Goal: Information Seeking & Learning: Learn about a topic

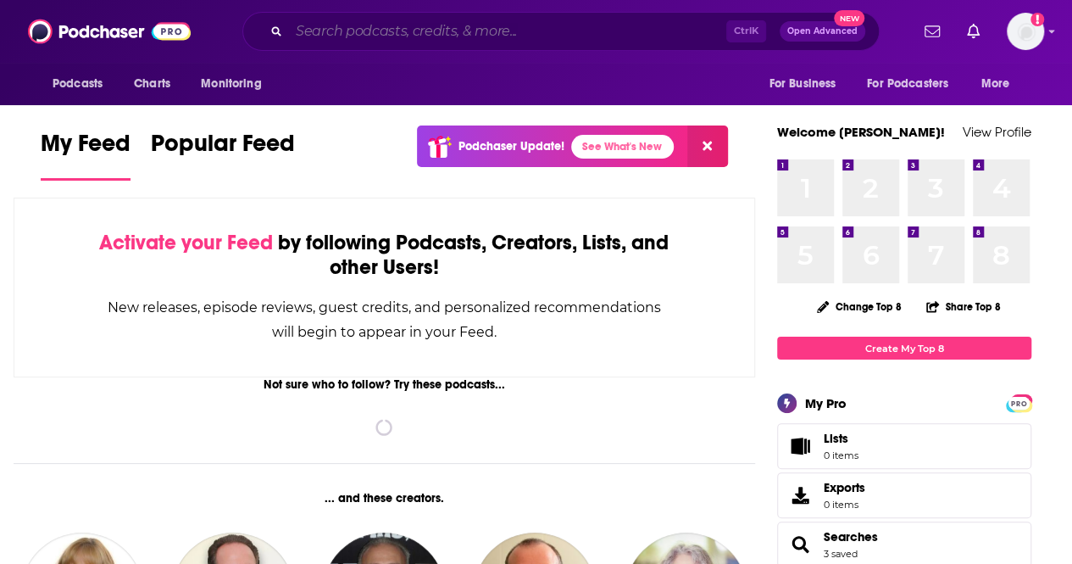
drag, startPoint x: 495, startPoint y: 37, endPoint x: 590, endPoint y: 1, distance: 101.7
click at [495, 37] on input "Search podcasts, credits, & more..." at bounding box center [507, 31] width 437 height 27
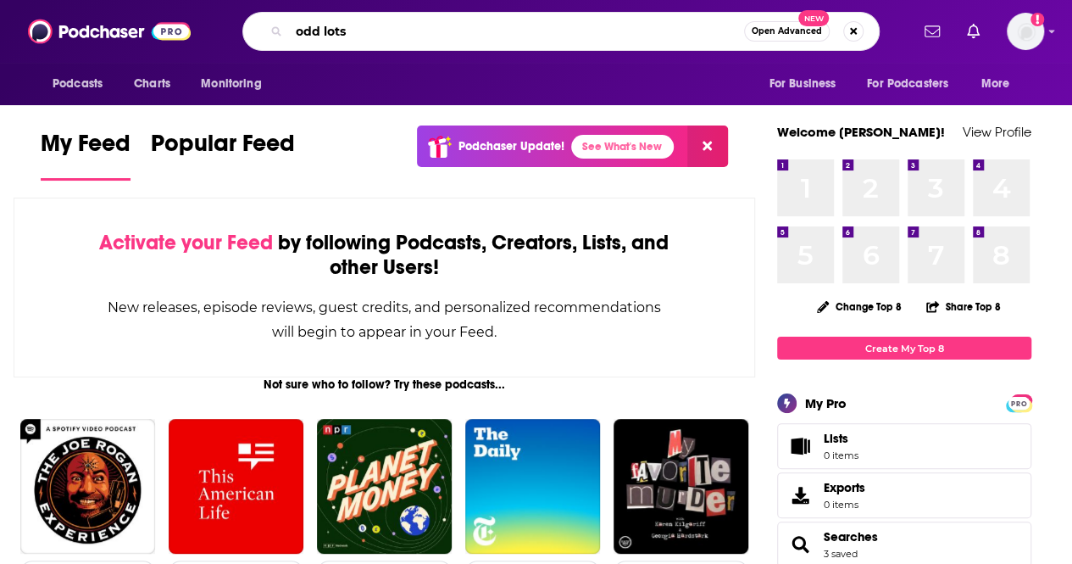
type input "odd lots"
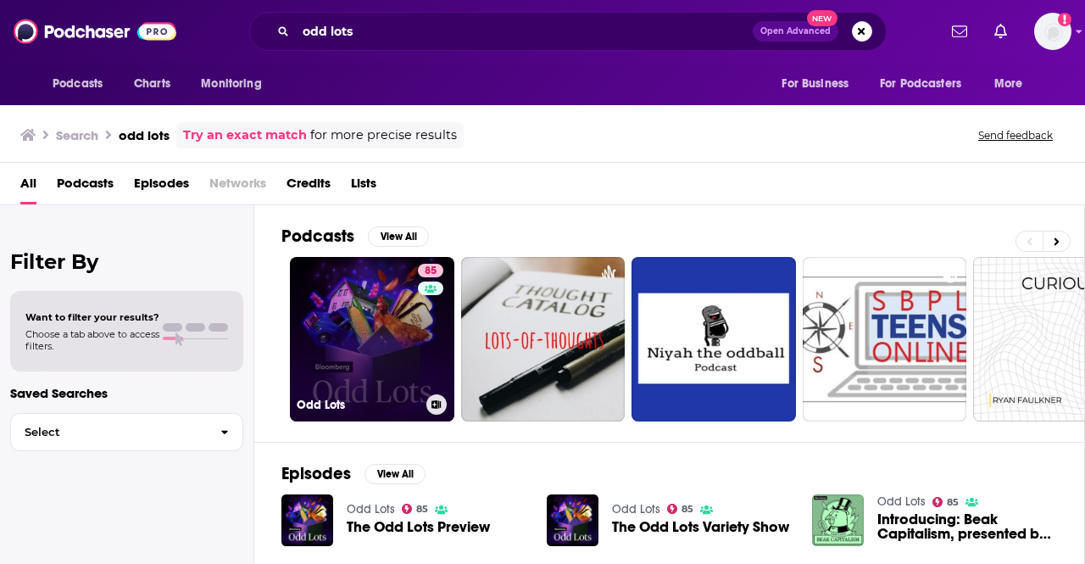
click at [327, 292] on link "85 Odd Lots" at bounding box center [372, 339] width 164 height 164
